Goal: Transaction & Acquisition: Purchase product/service

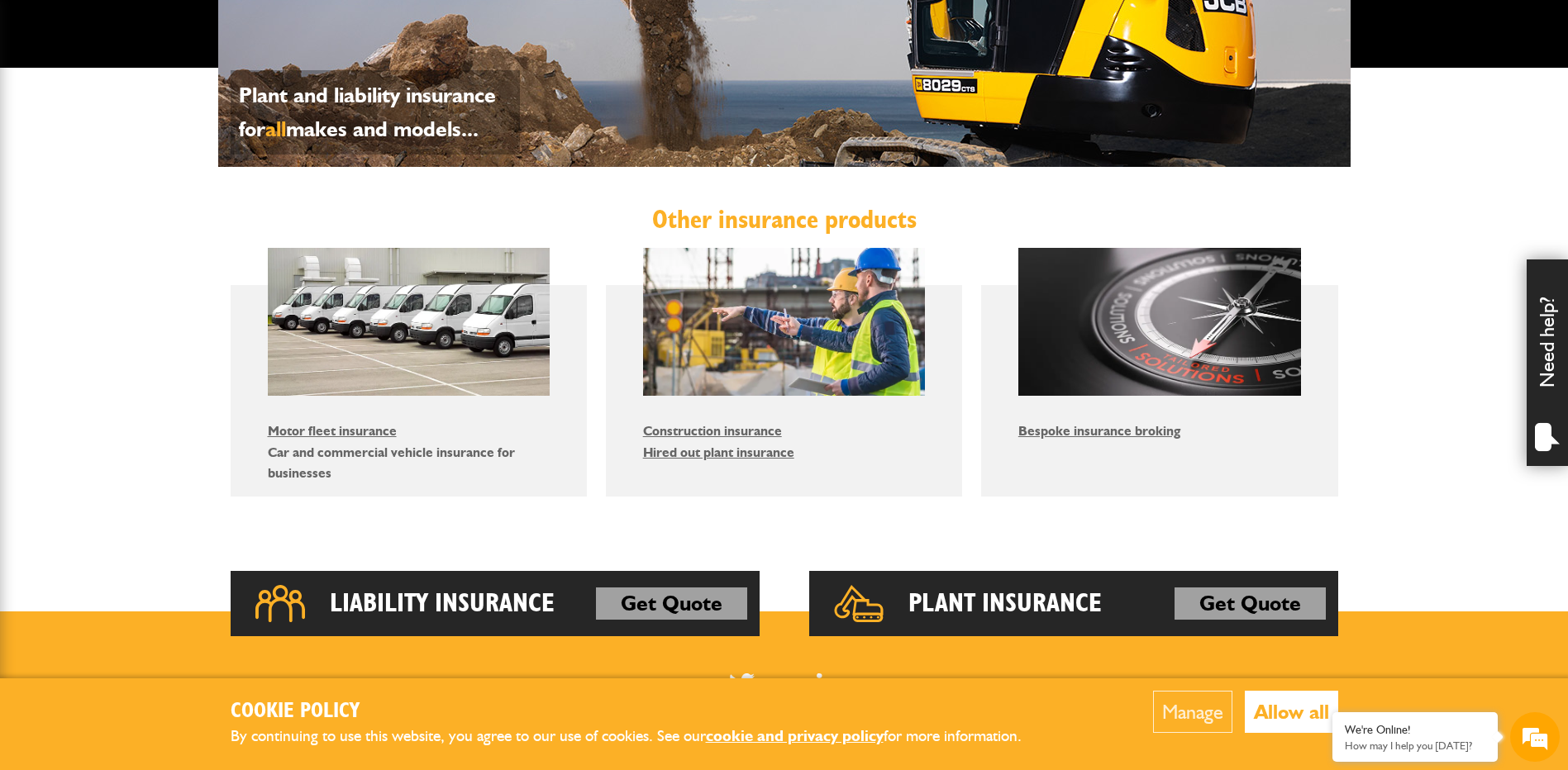
click at [377, 454] on link "Car and commercial vehicle insurance for businesses" at bounding box center [391, 463] width 247 height 38
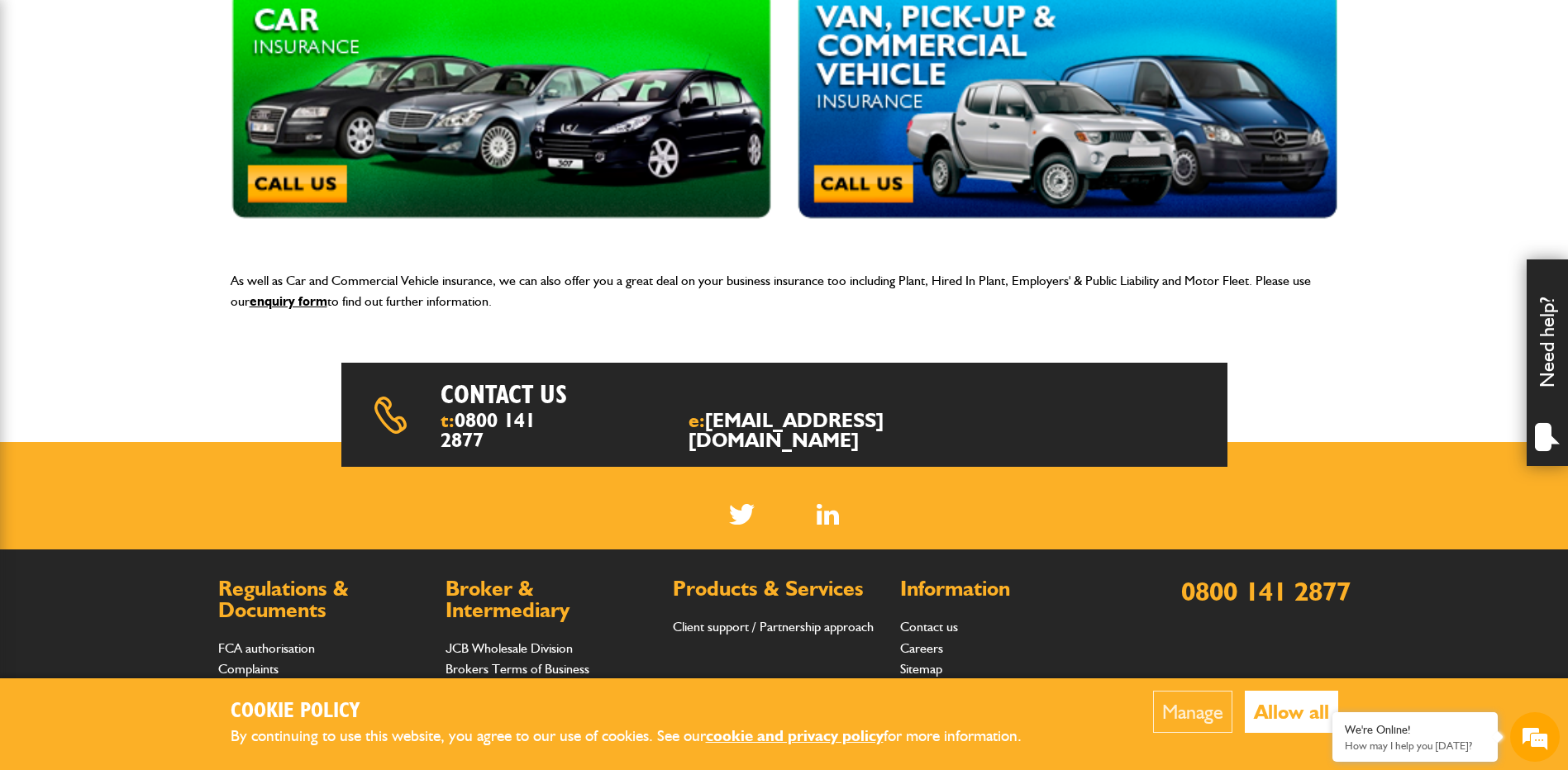
scroll to position [562, 0]
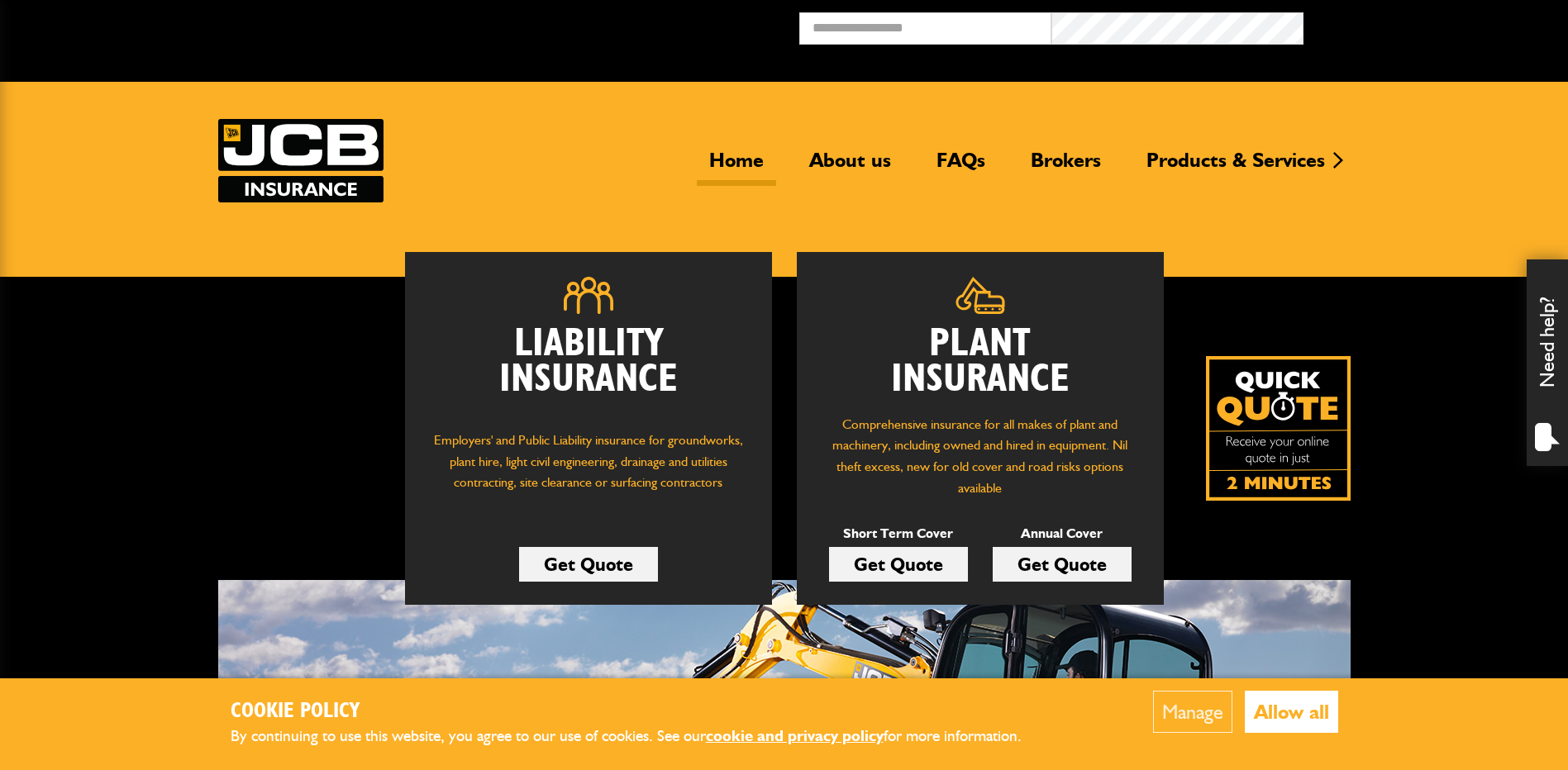
scroll to position [826, 0]
